Goal: Information Seeking & Learning: Learn about a topic

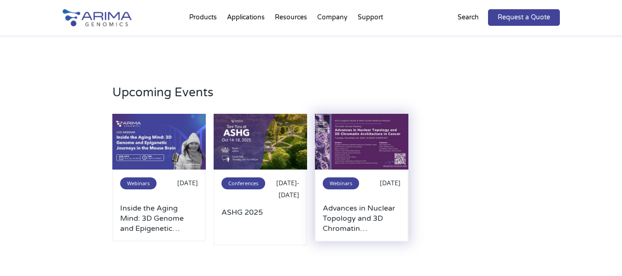
click at [351, 193] on div "Webinars" at bounding box center [338, 186] width 31 height 20
click at [365, 160] on img at bounding box center [361, 142] width 93 height 56
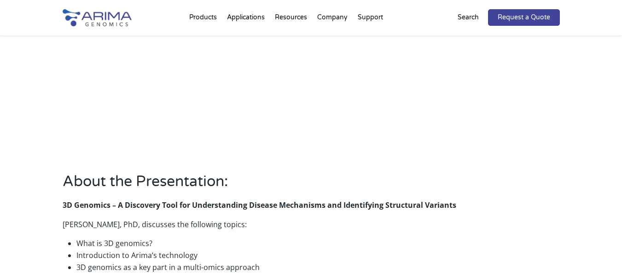
scroll to position [40, 0]
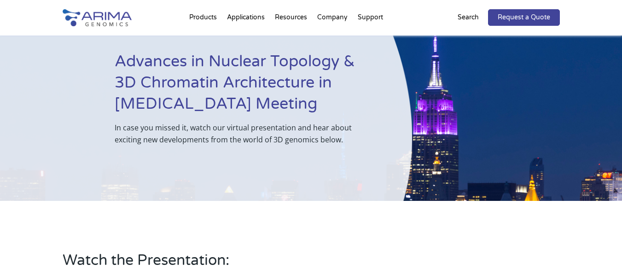
click at [285, 155] on div "Advances in Nuclear Topology & 3D Chromatin Architecture in Cancer Meeting In c…" at bounding box center [206, 98] width 412 height 205
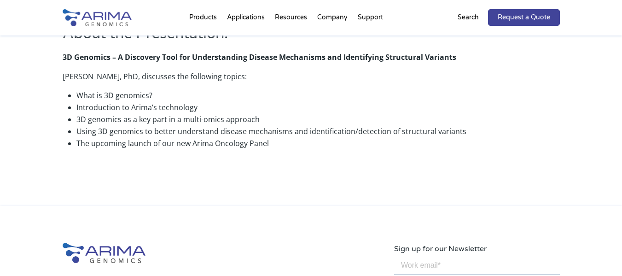
scroll to position [546, 0]
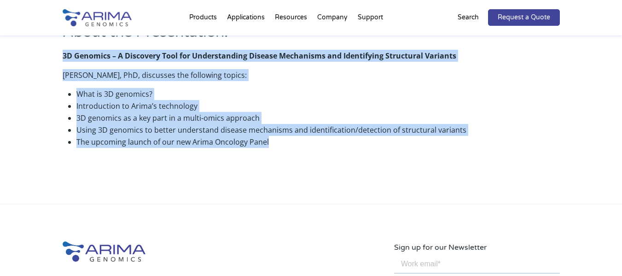
drag, startPoint x: 301, startPoint y: 144, endPoint x: 63, endPoint y: 59, distance: 252.7
click at [63, 59] on div "About the Presentation: 3D Genomics – A Discovery Tool for Understanding Diseas…" at bounding box center [311, 88] width 497 height 133
copy div "3D Genomics – A Discovery Tool for Understanding Disease Mechanisms and Identif…"
